Goal: Ask a question

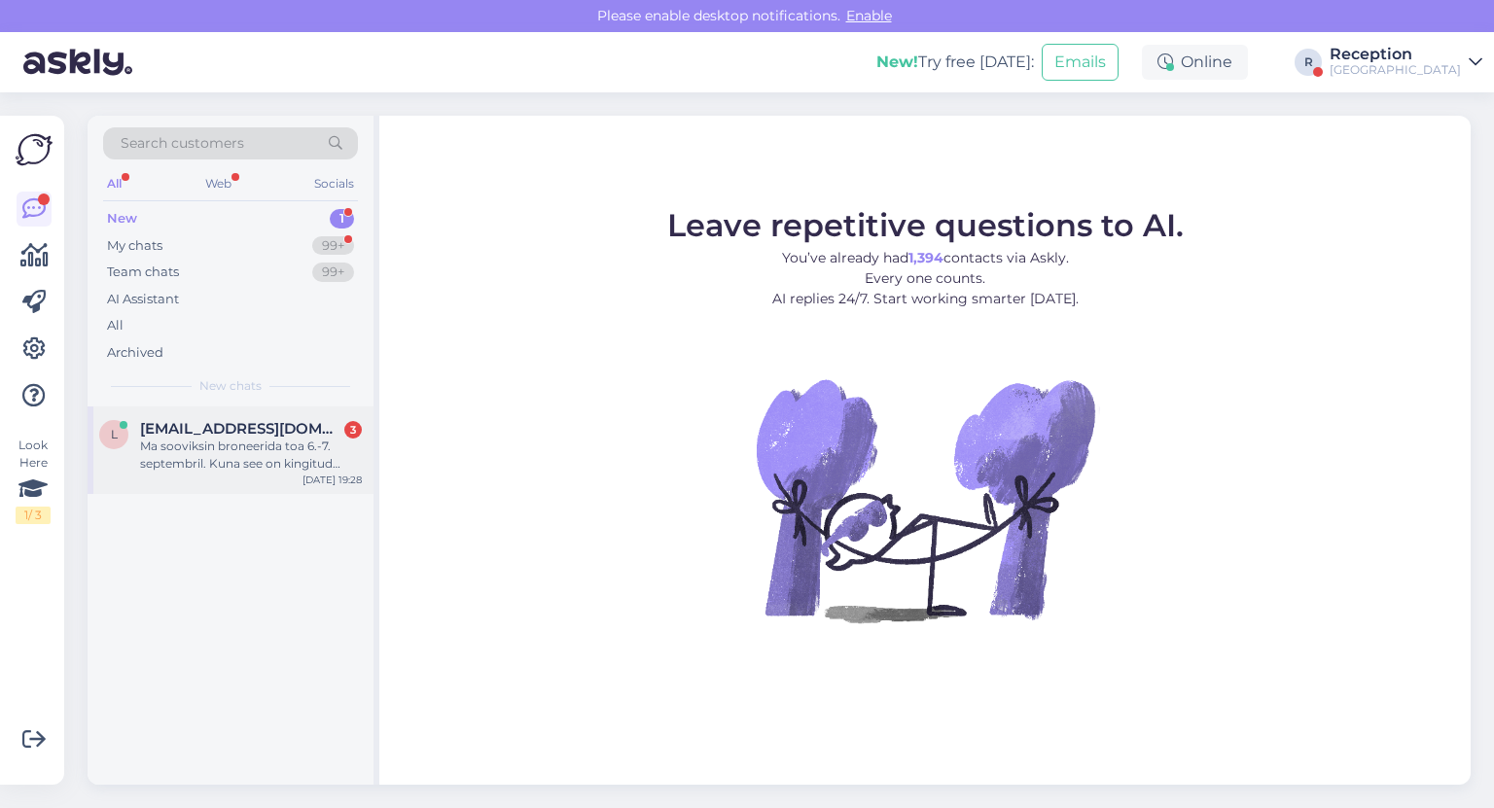
click at [261, 451] on div "Ma sooviksin broneerida toa 6.-7. septembril. Kuna see on kingitud meile abikaa…" at bounding box center [251, 455] width 222 height 35
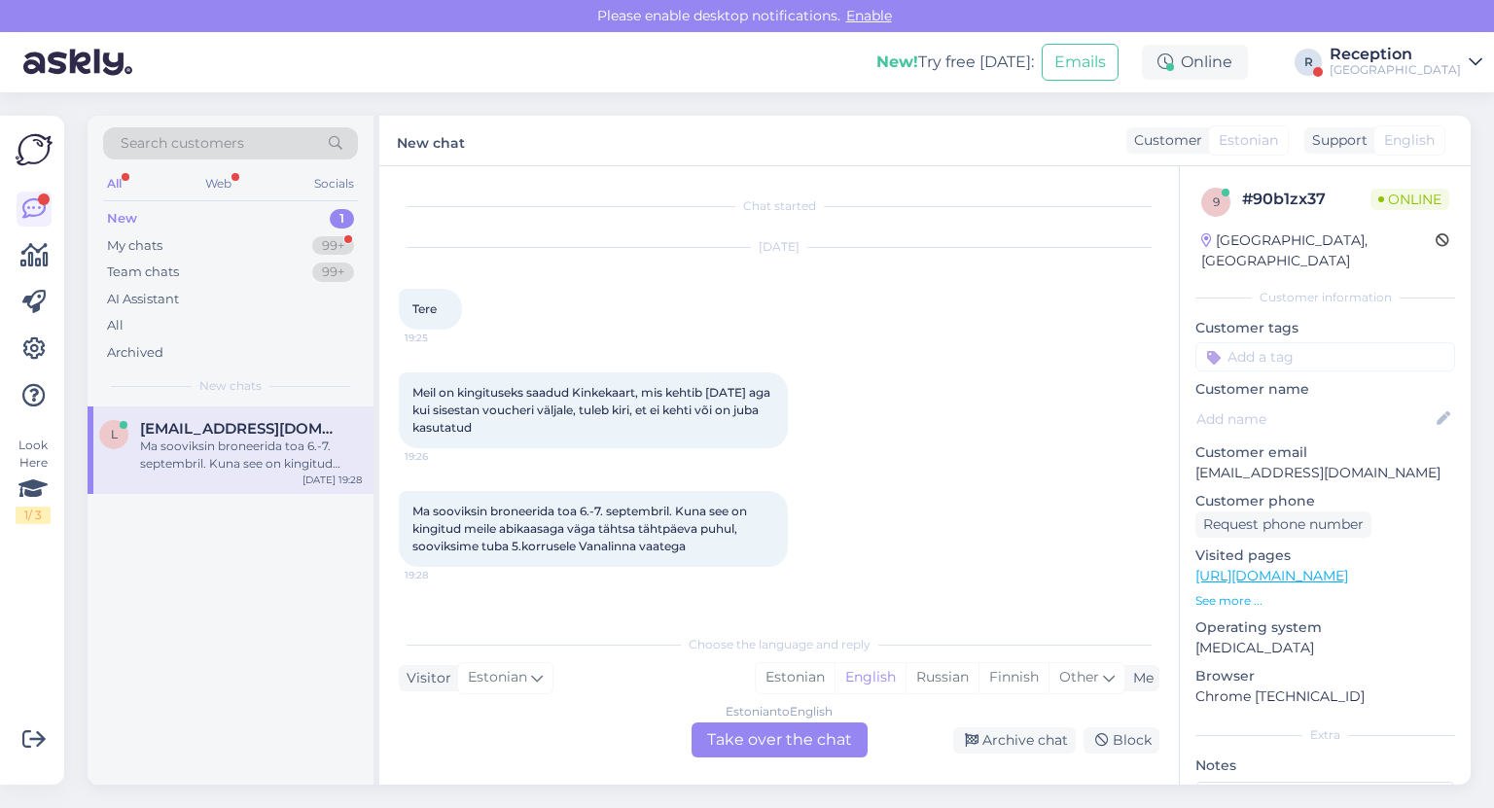
click at [751, 739] on div "Estonian to English Take over the chat" at bounding box center [780, 740] width 176 height 35
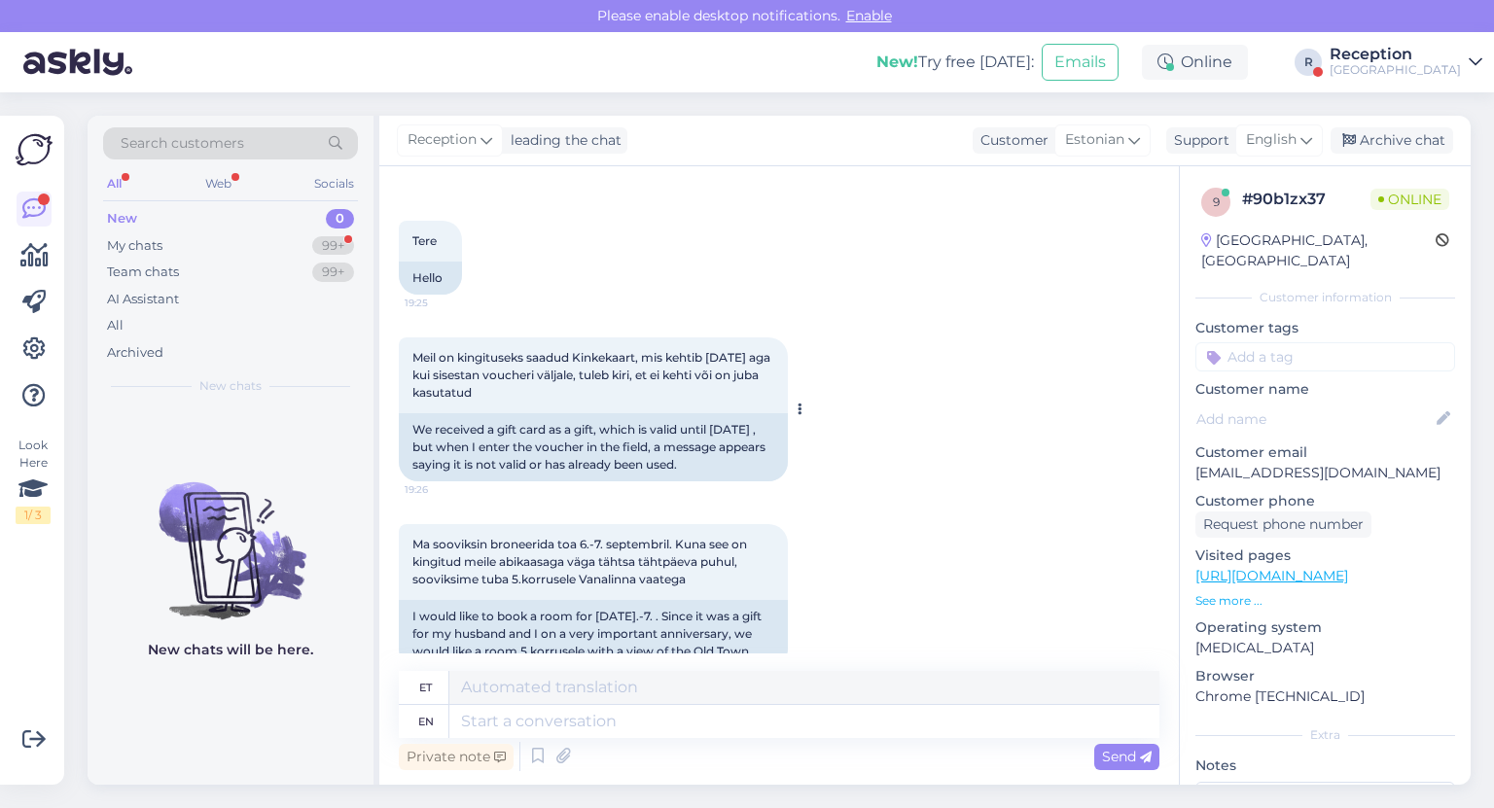
scroll to position [138, 0]
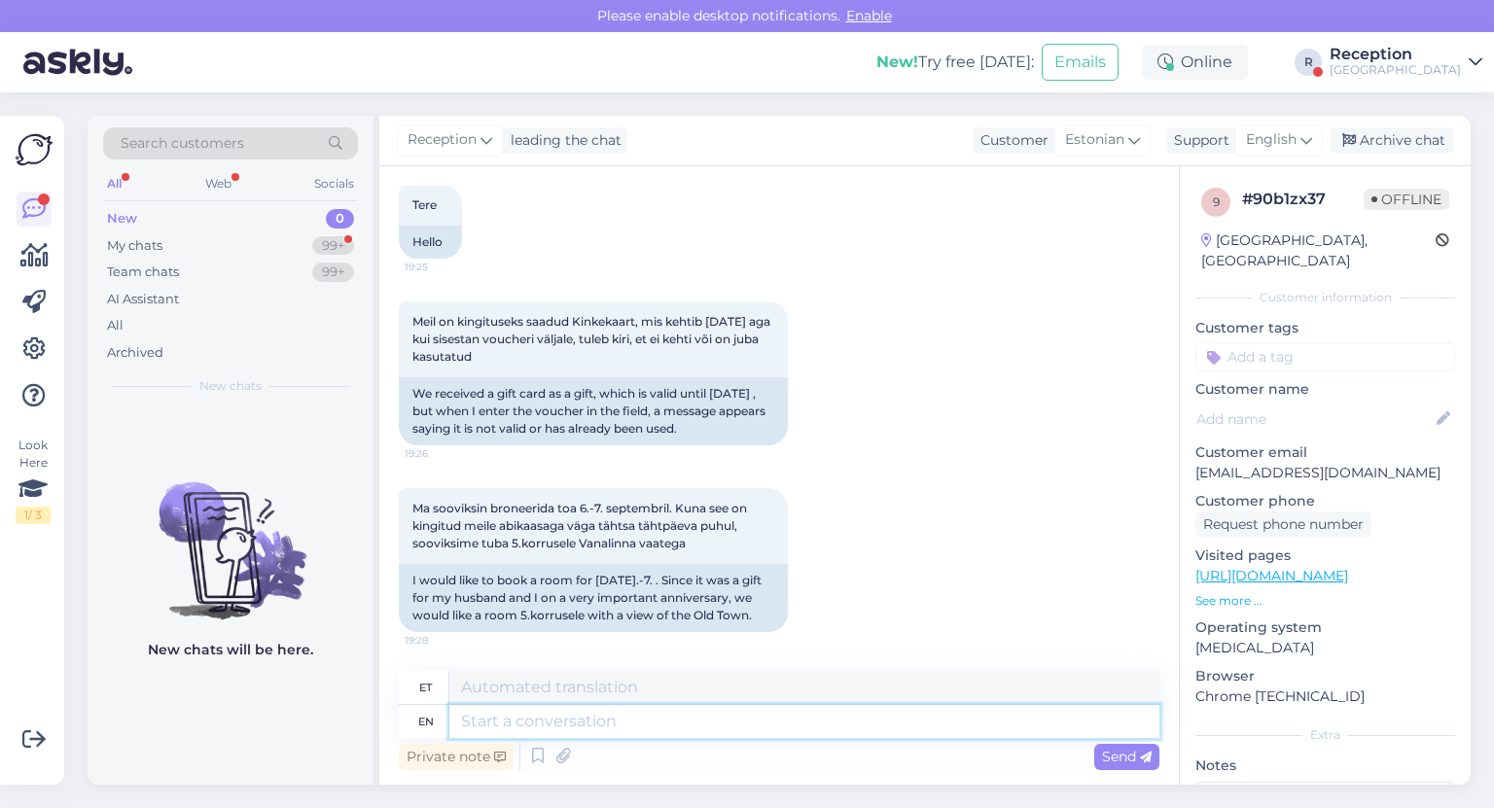
click at [547, 718] on textarea at bounding box center [804, 721] width 710 height 33
type textarea "Tervist,"
type textarea "Tervist, palun"
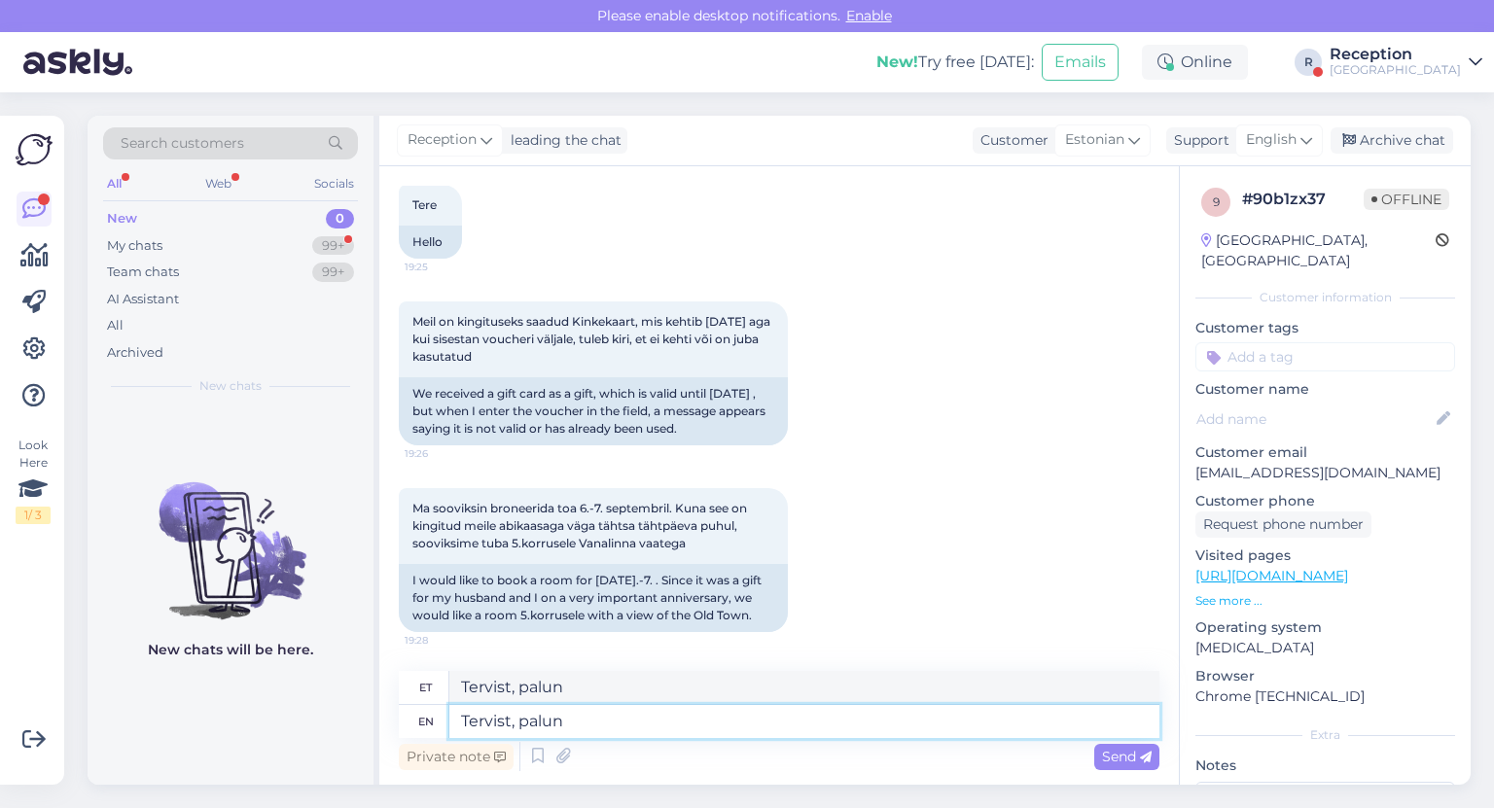
drag, startPoint x: 611, startPoint y: 723, endPoint x: 0, endPoint y: 647, distance: 615.6
click at [0, 661] on div "Look Here 1 / 3 Get more Your checklist to get more value from Askly. Close Con…" at bounding box center [747, 450] width 1494 height 716
type textarea "Hello, p"
type textarea "Tere,"
type textarea "Hello, please c"
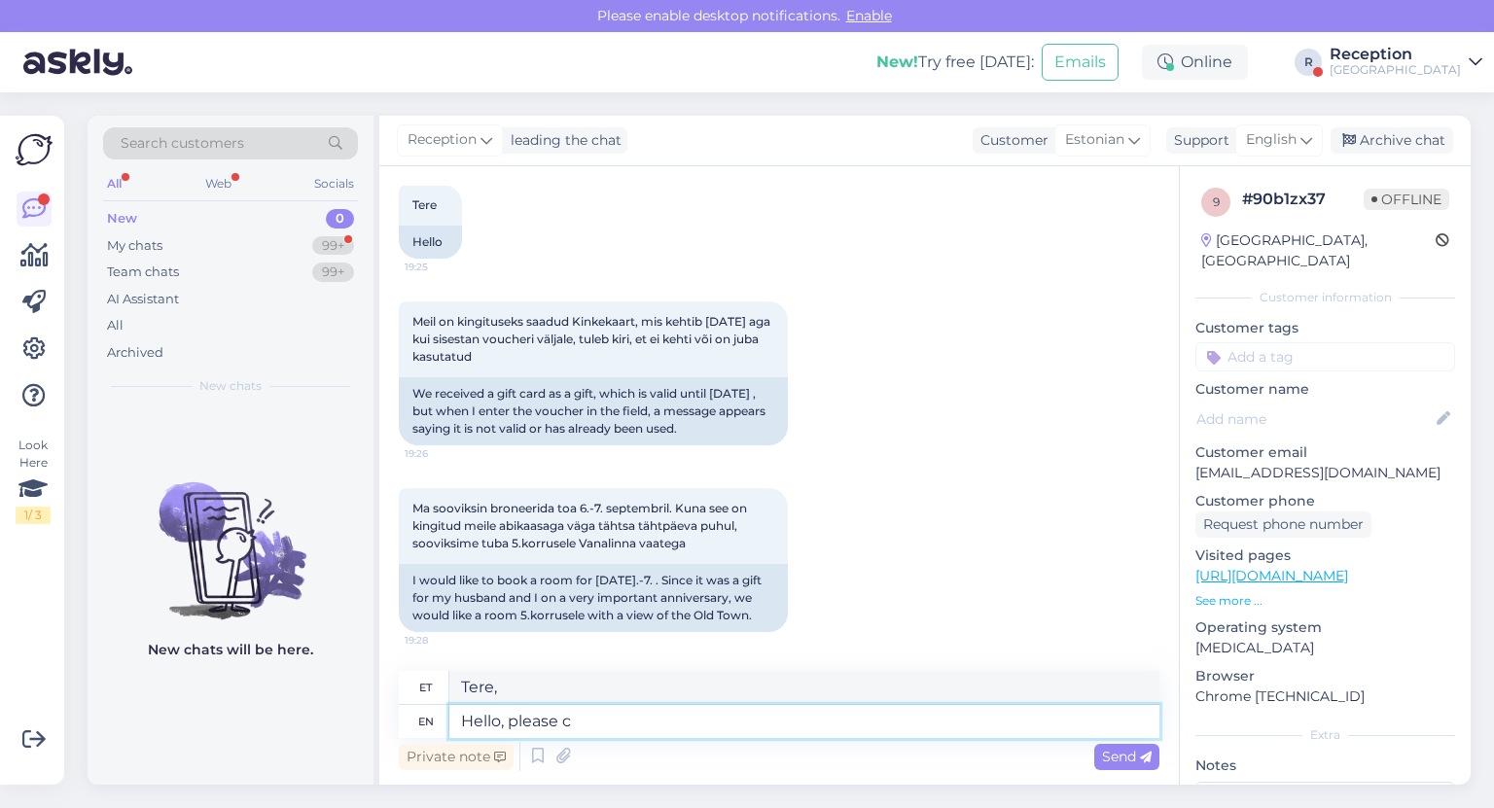
type textarea "Tere, palun"
type textarea "Hello, please contact"
type textarea "Tere, palun võtke ühendust"
type textarea "Hello, please contact us"
type textarea "Tere, palun võtke meiega ühendust"
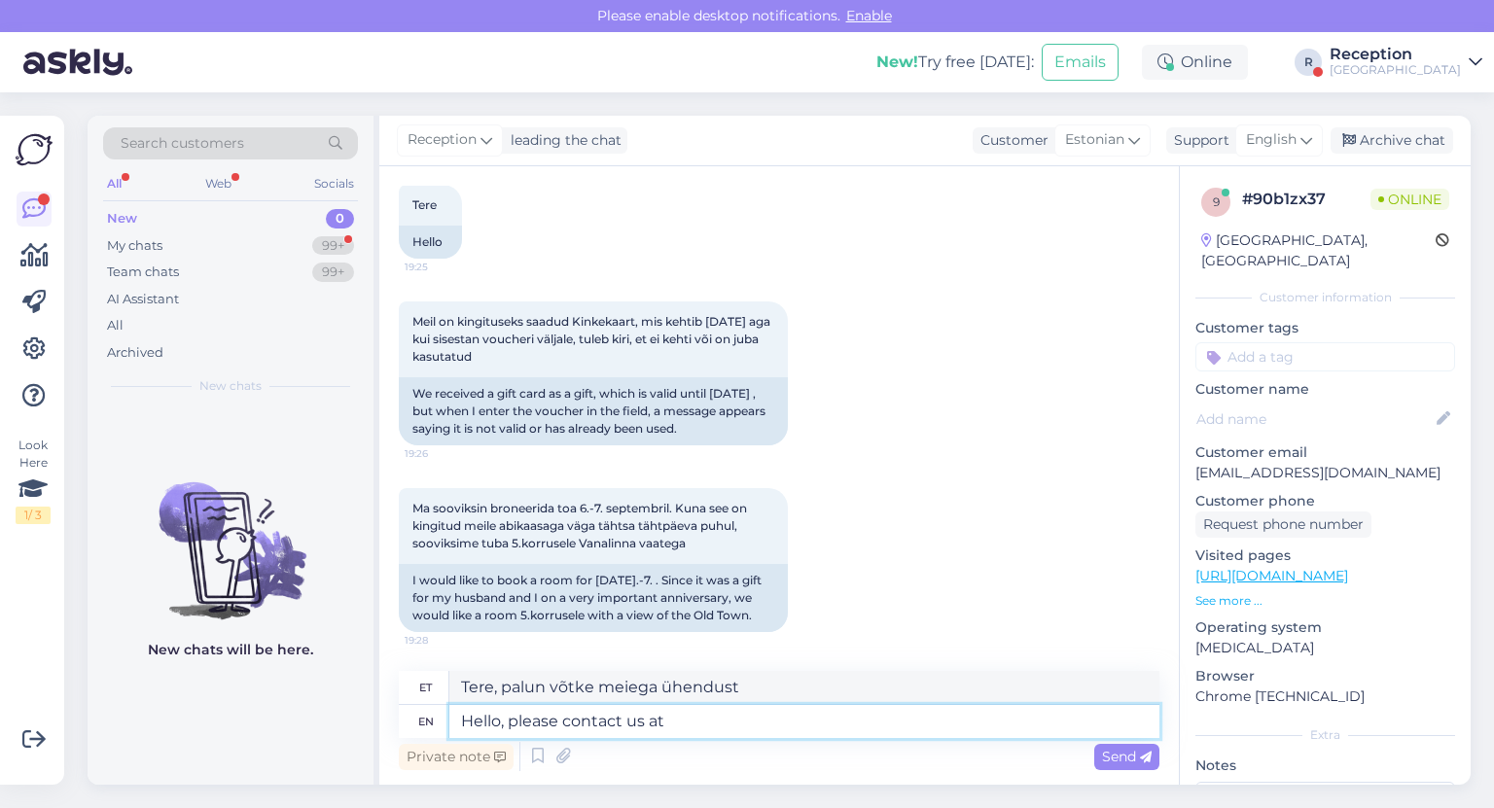
type textarea "Hello, please contact us at"
type textarea "Tere, palun võtke meiega ühendust aadressil"
type textarea "Hello, please contact us at [EMAIL_ADDRESS][DOMAIN_NAME]"
type textarea "Tere, palun võtke meiega ühendust aadressil [EMAIL_ADDRESS][DOMAIN_NAME]"
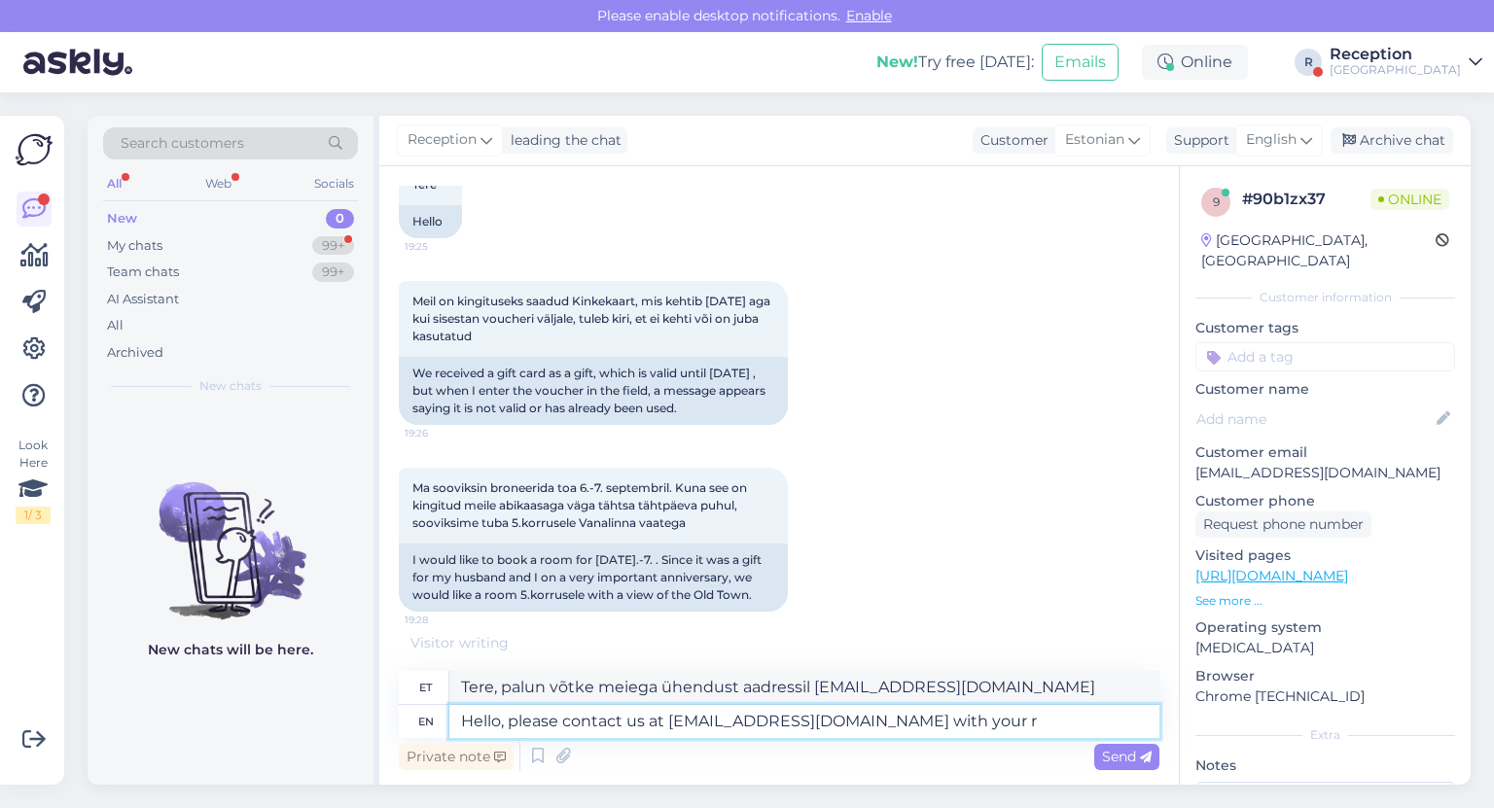
type textarea "Hello, please contact us at [EMAIL_ADDRESS][DOMAIN_NAME] with your re"
type textarea "Tere, palun võtke meiega ühendust aadressil [EMAIL_ADDRESS][DOMAIN_NAME] oma"
type textarea "Hello, please contact us at [EMAIL_ADDRESS][DOMAIN_NAME] with your request an"
type textarea "Tere, palun võtke meiega oma päringuga ühendust aadressil [EMAIL_ADDRESS][DOMAI…"
type textarea "Hello, please contact us at [EMAIL_ADDRESS][DOMAIN_NAME] with your request and"
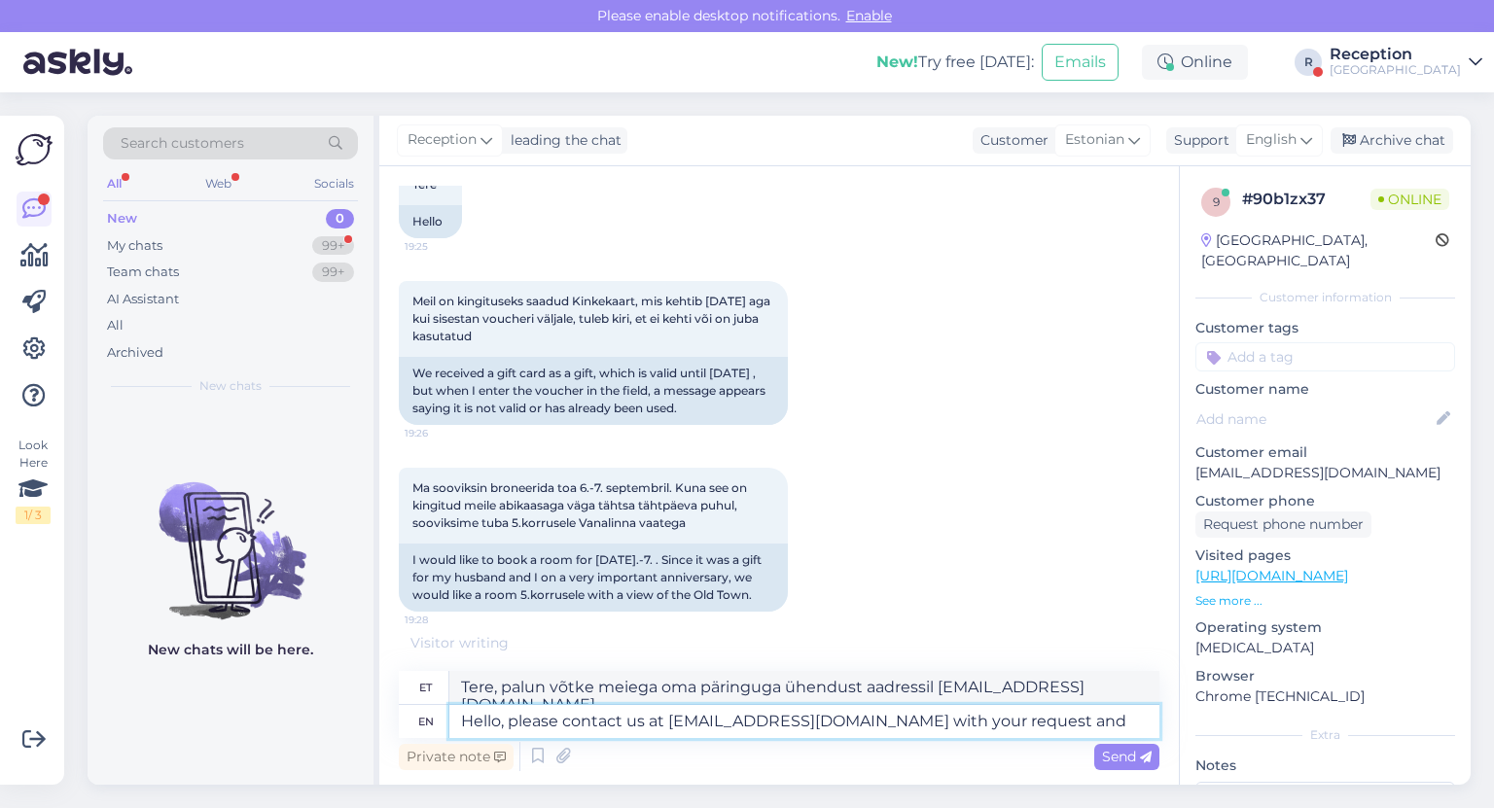
type textarea "Tere, palun võtke meiega oma sooviga ühendust aadressil [EMAIL_ADDRESS][DOMAIN_…"
type textarea "Hello, please contact us at [EMAIL_ADDRESS][DOMAIN_NAME] with your request and …"
type textarea "Tere, palun võtke meiega ühendust aadressil [EMAIL_ADDRESS][DOMAIN_NAME] , et e…"
type textarea "Hello, please contact us at [EMAIL_ADDRESS][DOMAIN_NAME] with your request and …"
type textarea "Tere, palun võtke meiega ühendust aadressil [EMAIL_ADDRESS][DOMAIN_NAME] , et e…"
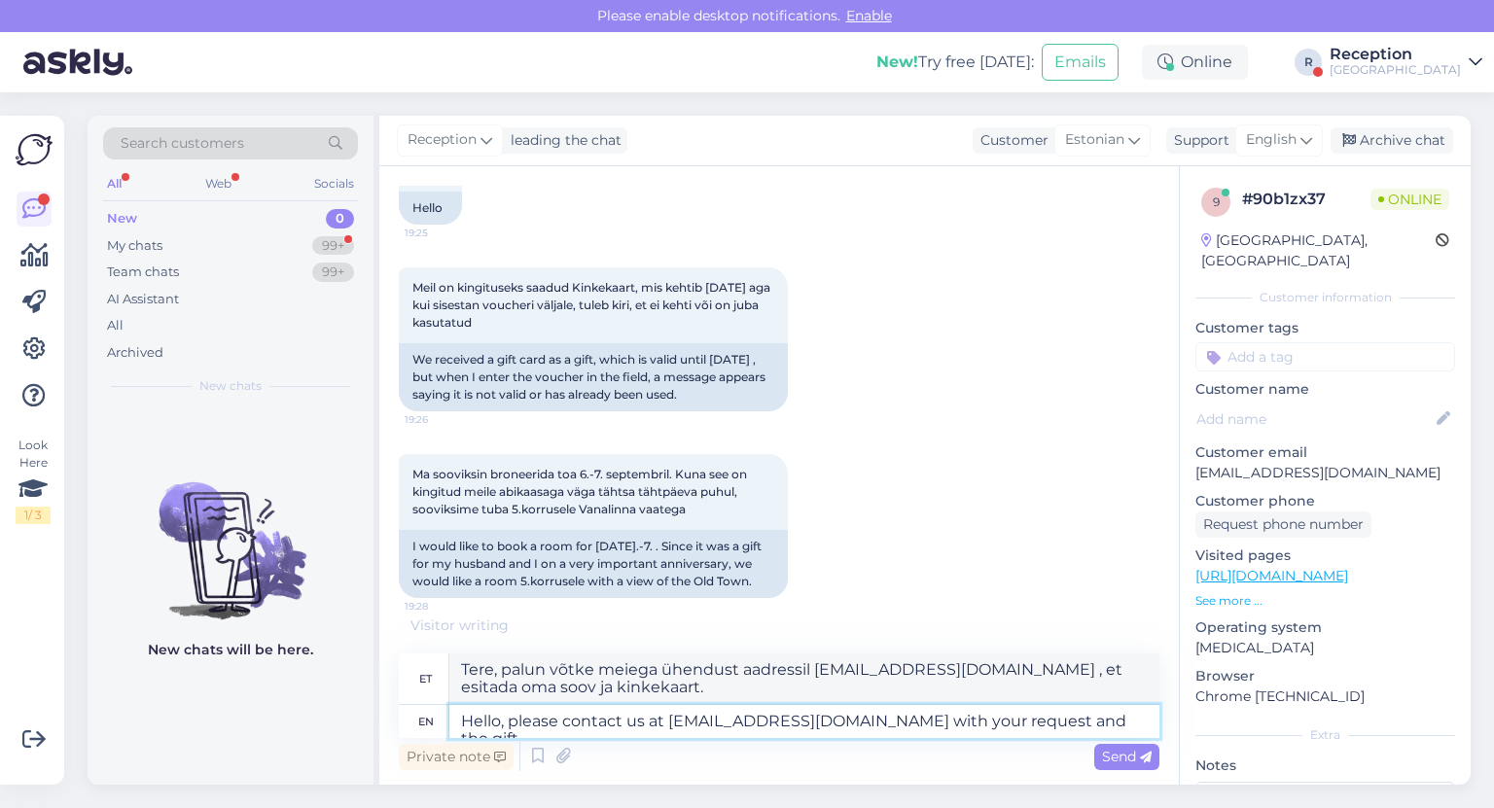
type textarea "Hello, please contact us at [EMAIL_ADDRESS][DOMAIN_NAME] with your request and …"
type textarea "Tere, palun võtke meiega ühendust aadressil [EMAIL_ADDRESS][DOMAIN_NAME] , et […"
type textarea "Hello, please contact us at [EMAIL_ADDRESS][DOMAIN_NAME] with your request and …"
type textarea "Tere, palun võtke meiega ühendust aadressil [EMAIL_ADDRESS][DOMAIN_NAME] , et e…"
type textarea "Hello, please contact us at [EMAIL_ADDRESS][DOMAIN_NAME] with your request and …"
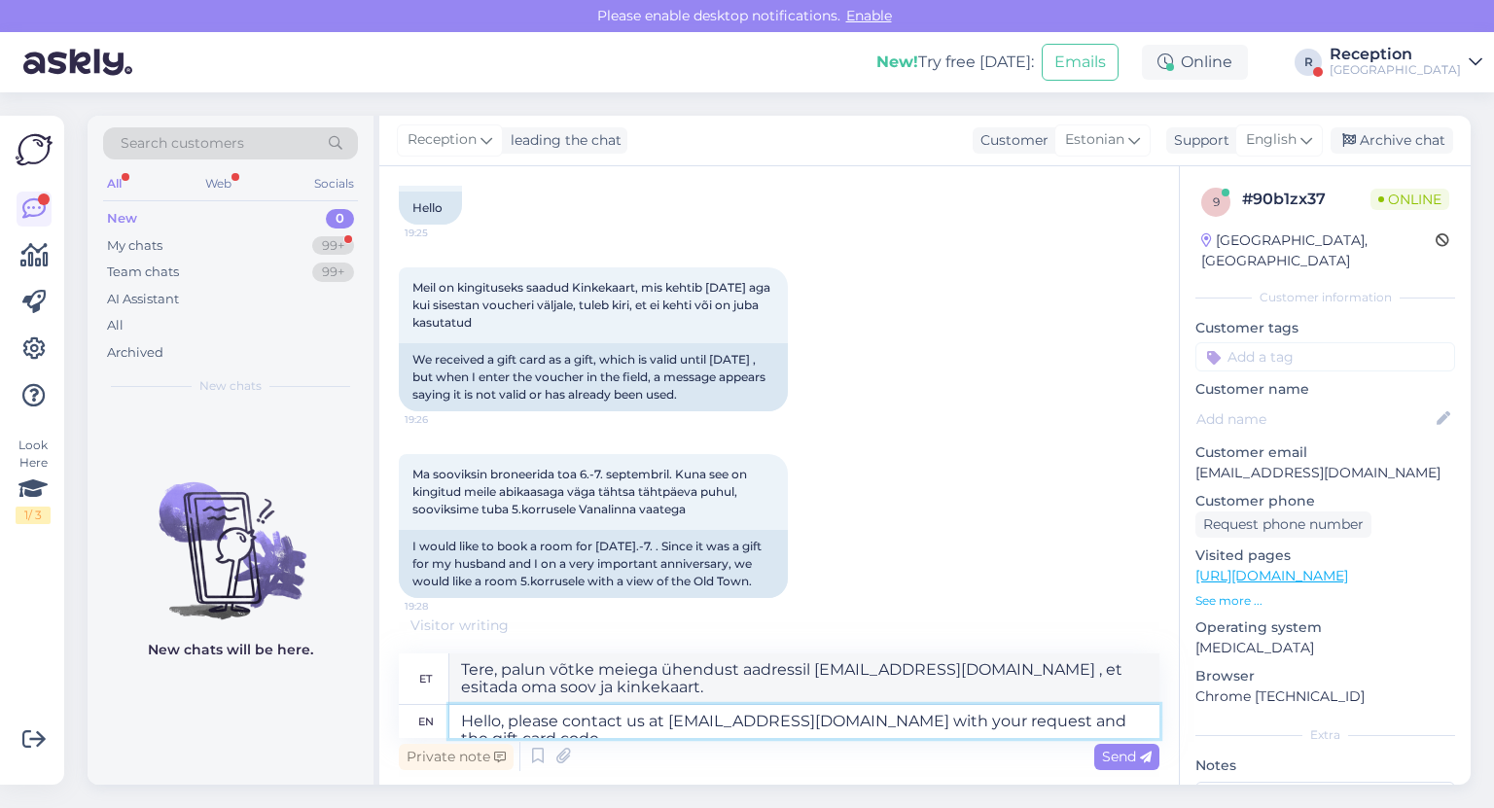
type textarea "Tere, palun võtke meiega ühendust aadressil [EMAIL_ADDRESS][DOMAIN_NAME] , et e…"
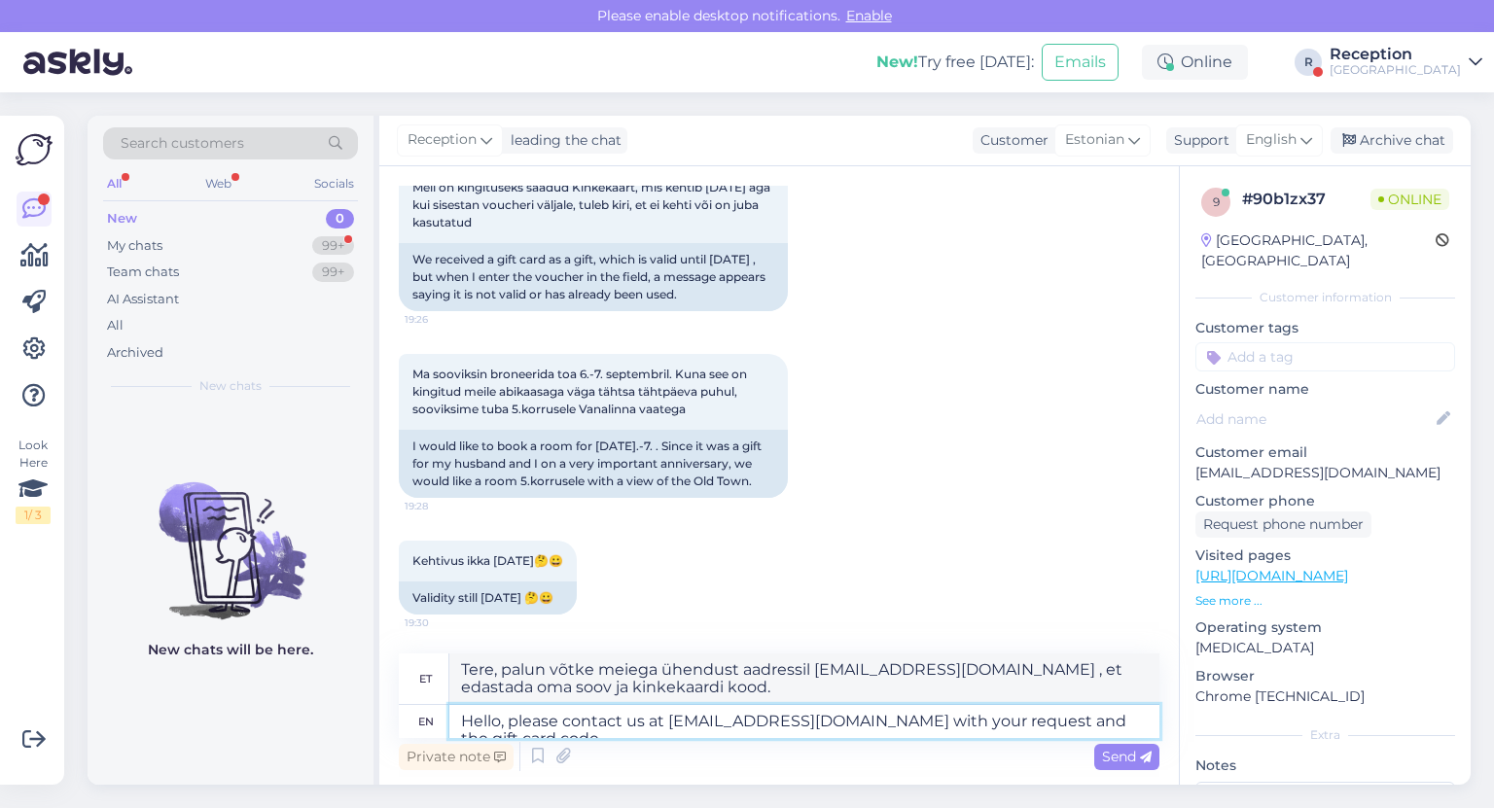
type textarea "Hello, please contact us at [EMAIL_ADDRESS][DOMAIN_NAME] with your request and …"
type textarea "Tere, palun võtke meiega ühendust aadressil [EMAIL_ADDRESS][DOMAIN_NAME] , edas…"
type textarea "Hello, please contact us at [EMAIL_ADDRESS][DOMAIN_NAME] with your request and …"
type textarea "Tere, palun võtke meiega ühendust aadressil [EMAIL_ADDRESS][DOMAIN_NAME] , et e…"
type textarea "Hello, please contact us at [EMAIL_ADDRESS][DOMAIN_NAME] with your request and …"
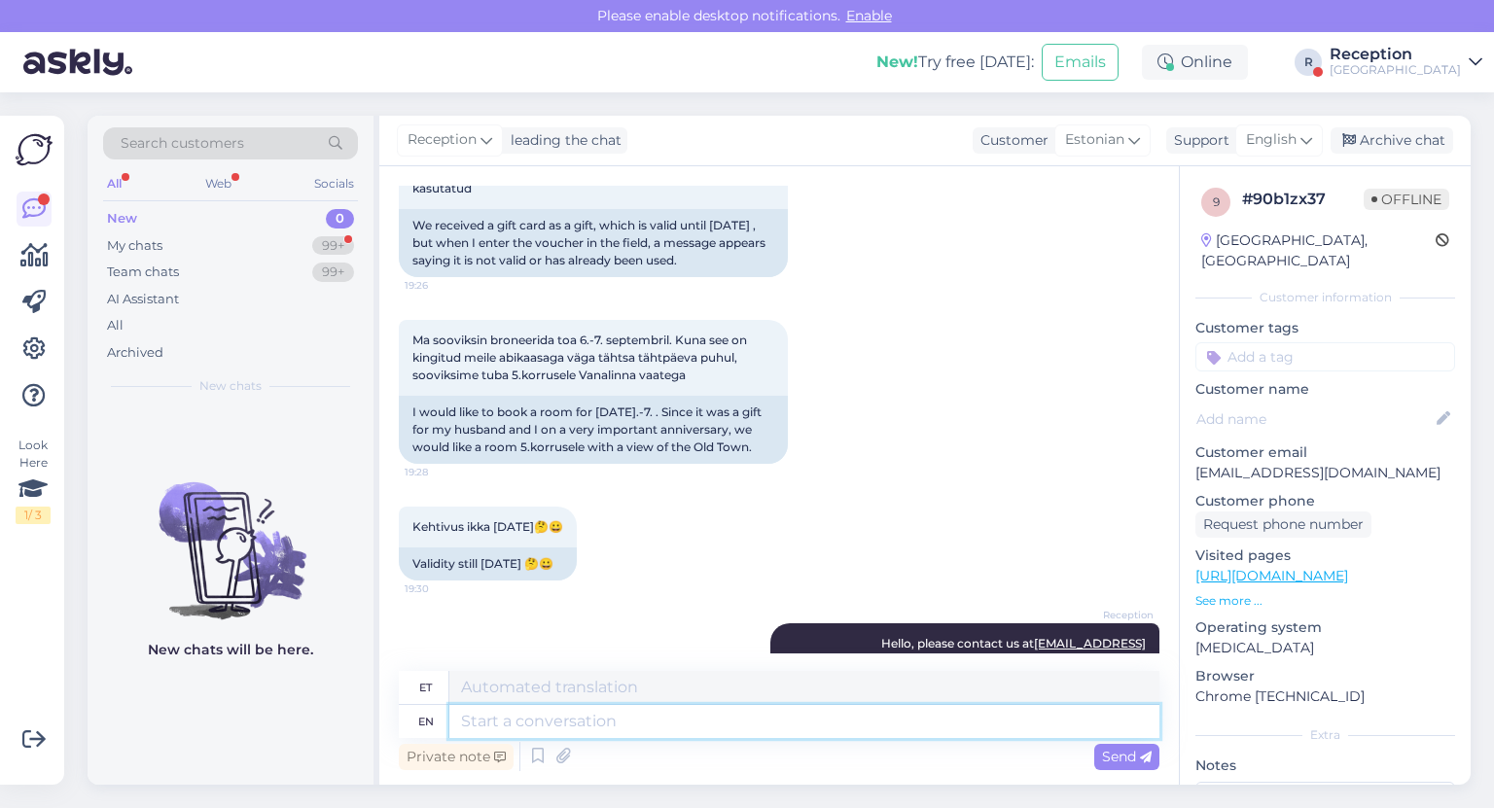
scroll to position [424, 0]
